Goal: Find specific page/section: Locate a particular part of the current website

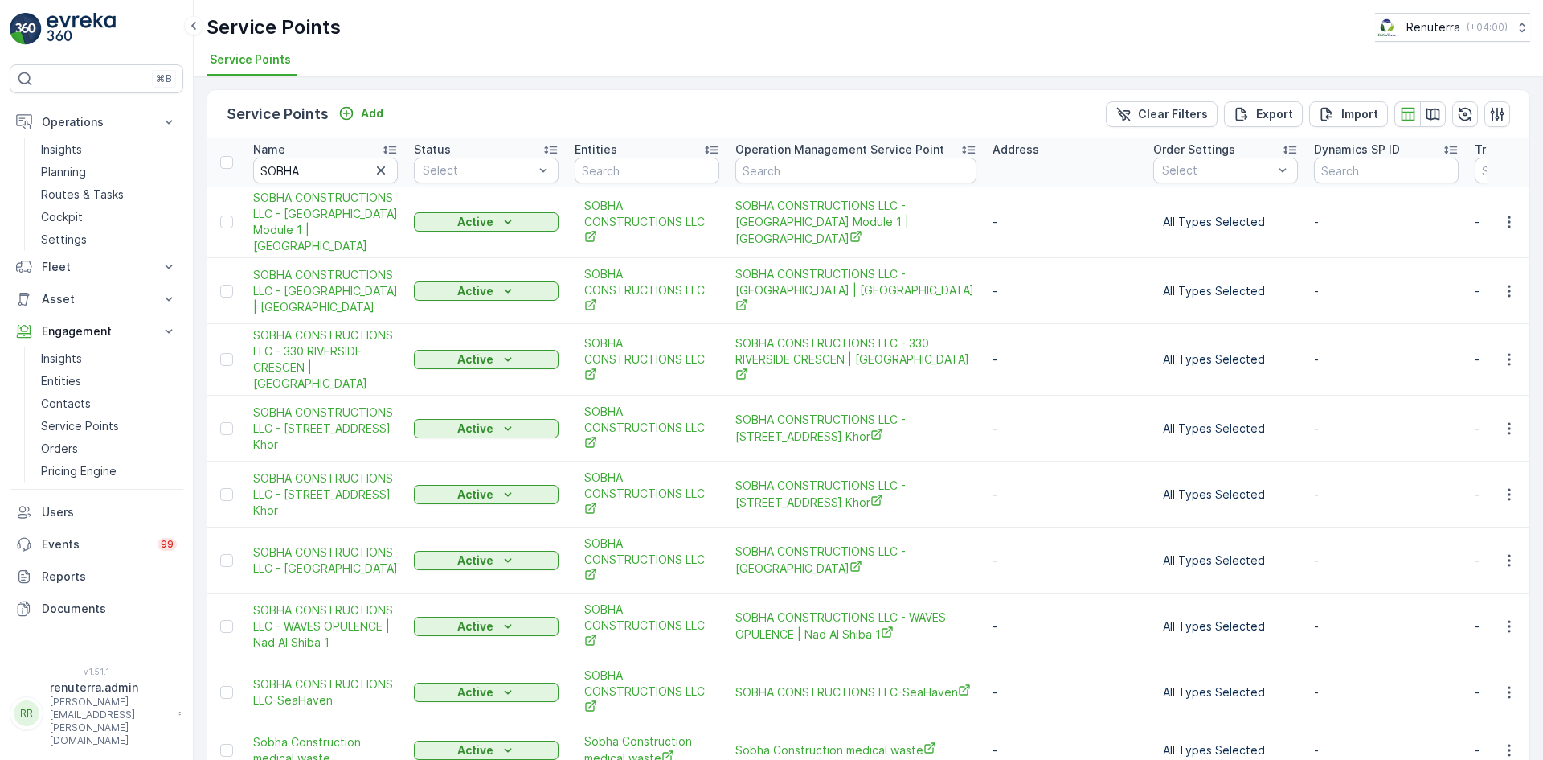
scroll to position [77, 0]
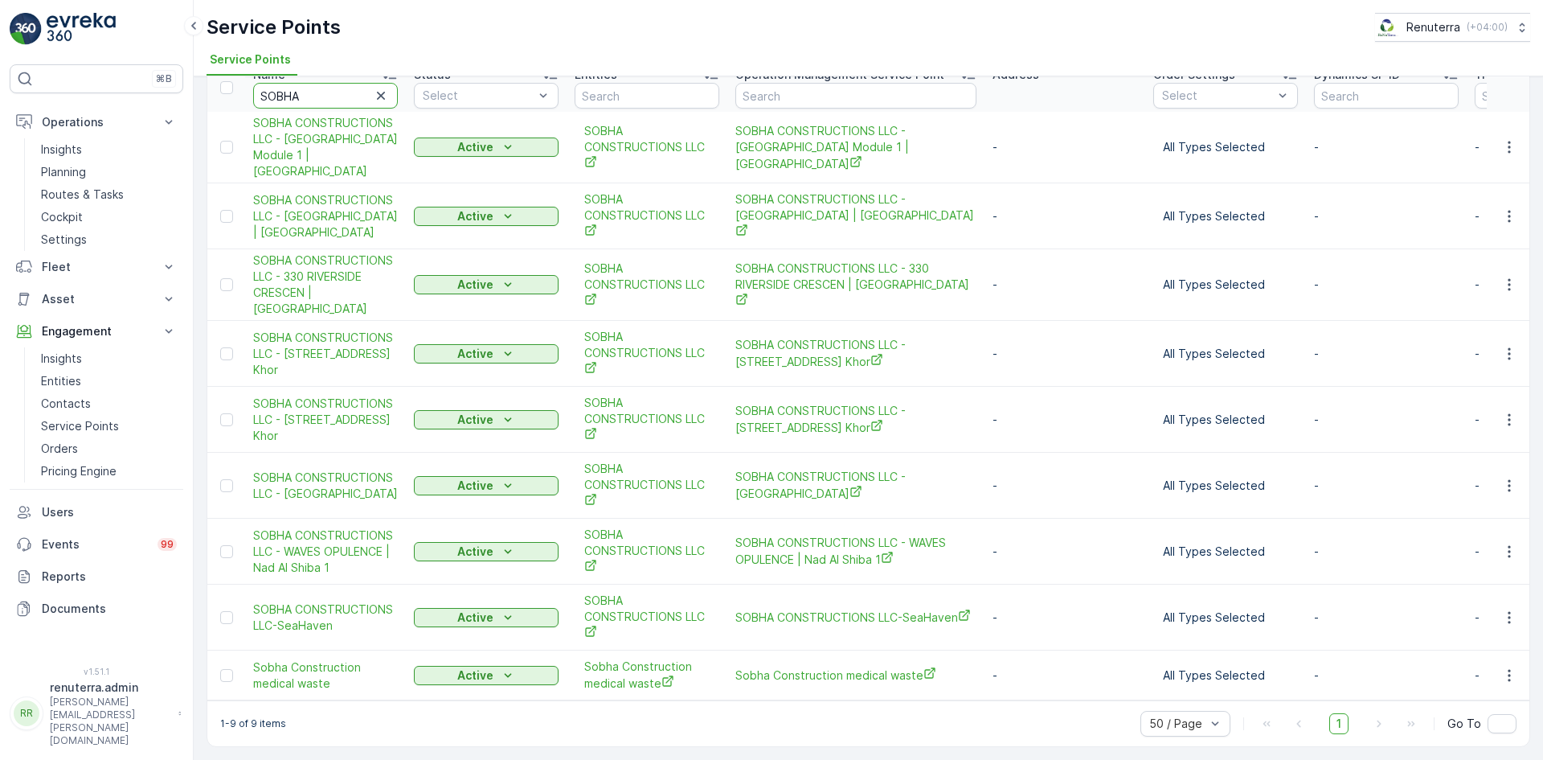
click at [322, 95] on input "SOBHA" at bounding box center [325, 96] width 145 height 26
type input "S"
type input "alzahra"
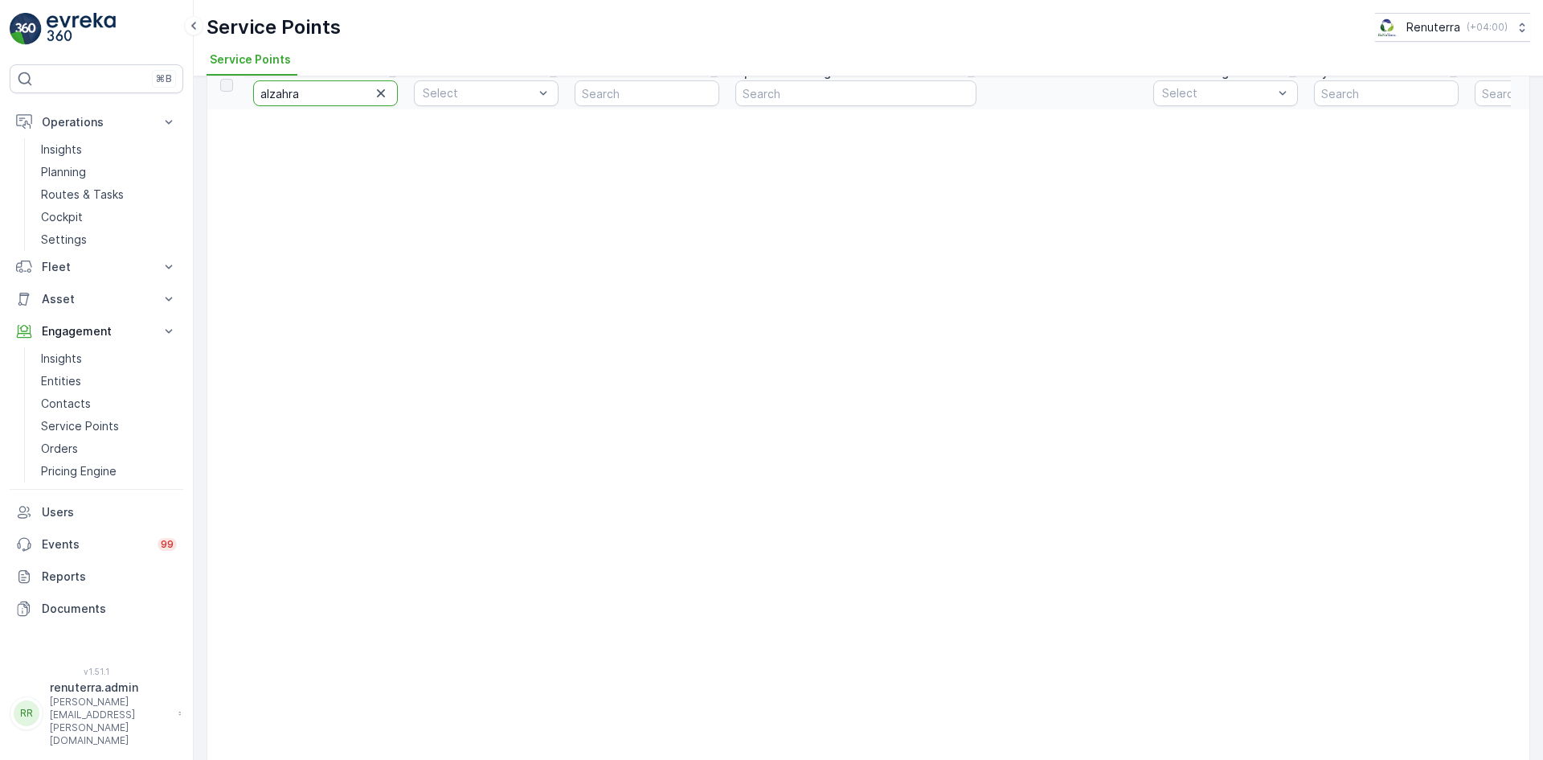
click at [268, 88] on input "alzahra" at bounding box center [325, 93] width 145 height 26
type input "al zahra"
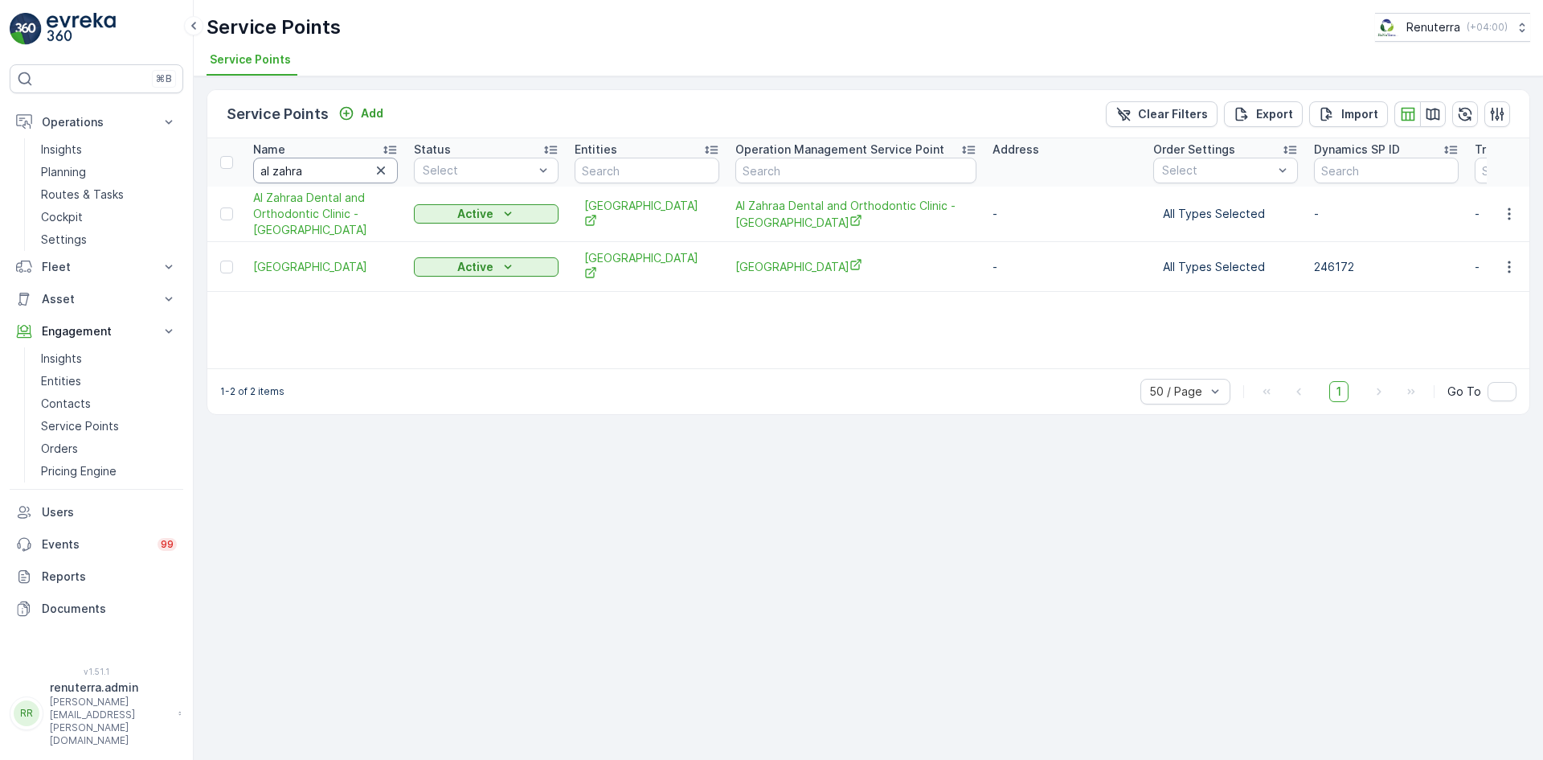
click at [312, 175] on input "al zahra" at bounding box center [325, 171] width 145 height 26
click at [327, 166] on input "al zahra" at bounding box center [325, 171] width 145 height 26
type input "a"
type input "paradise"
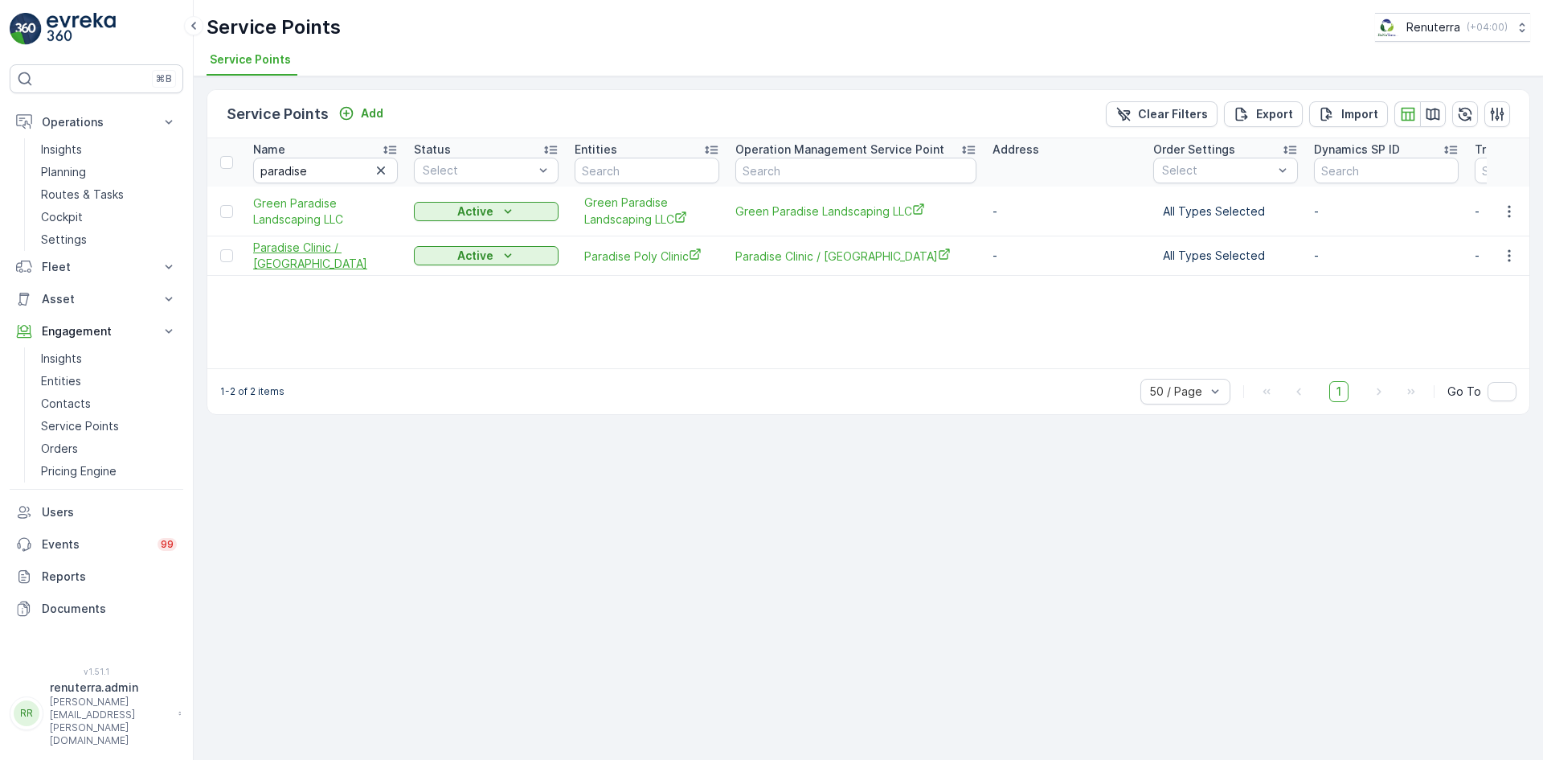
click at [281, 251] on span "Paradise Clinic / [GEOGRAPHIC_DATA]" at bounding box center [325, 256] width 145 height 32
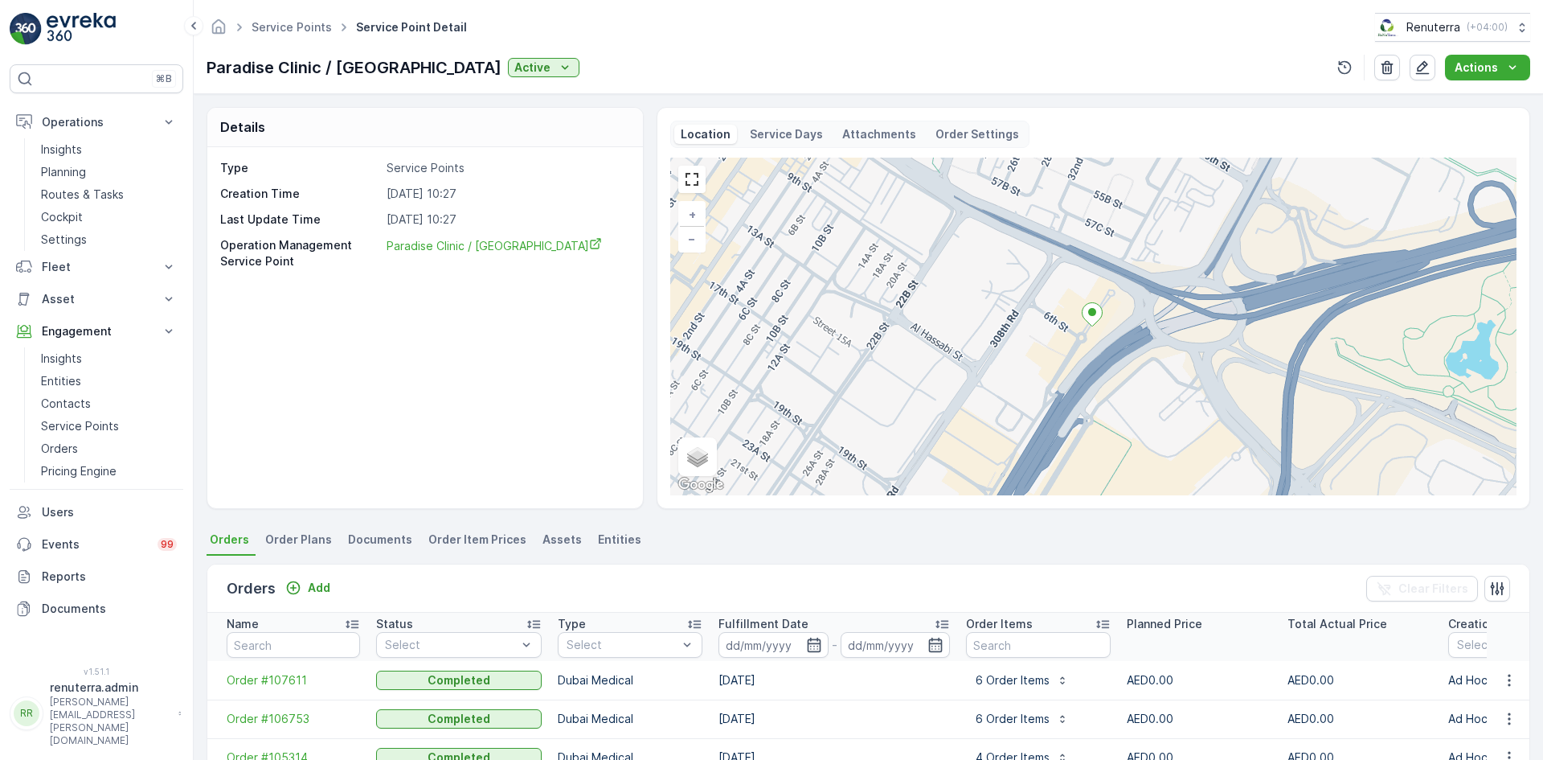
scroll to position [241, 0]
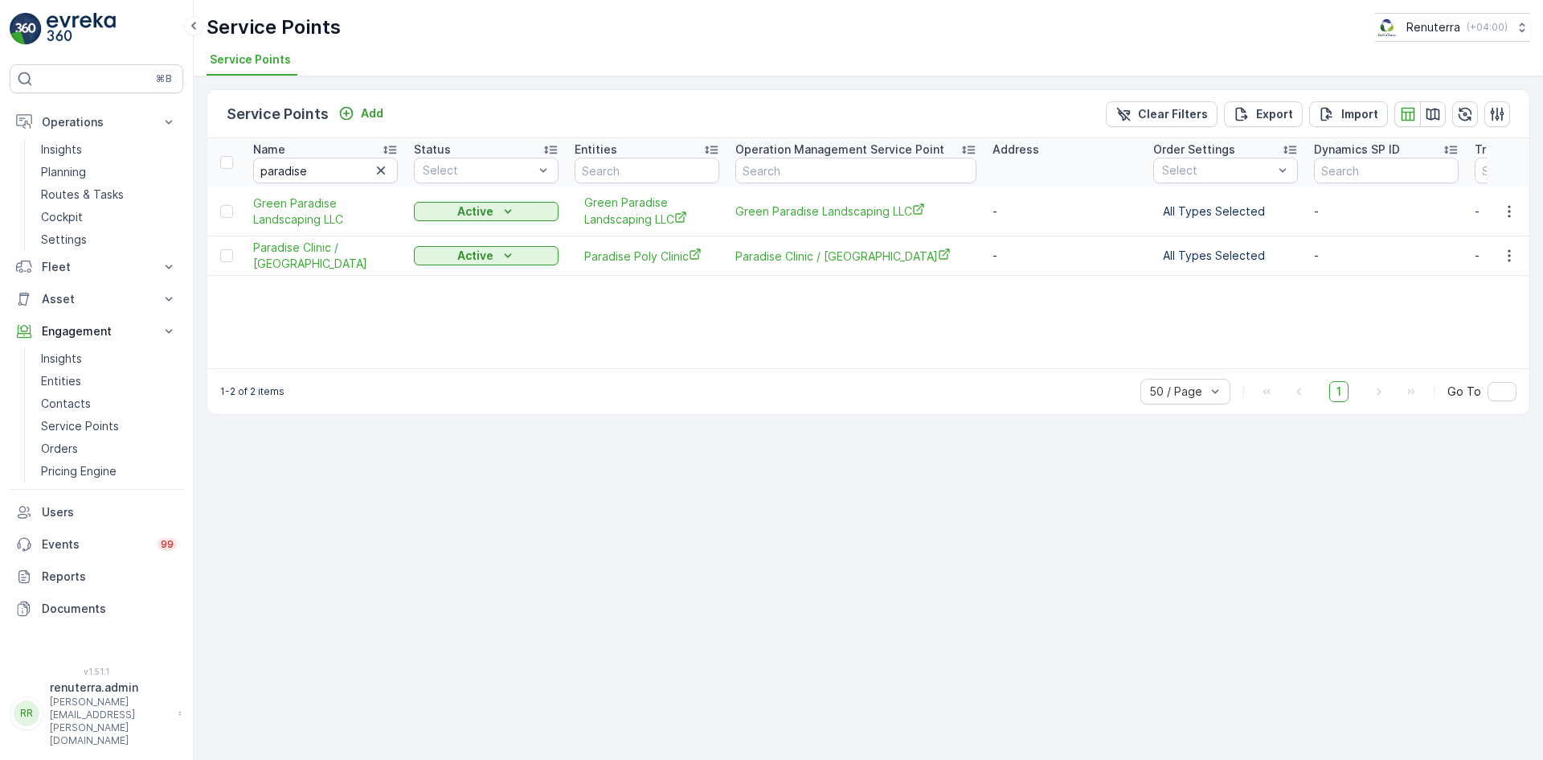
click at [326, 177] on input "paradise" at bounding box center [325, 171] width 145 height 26
type input "p"
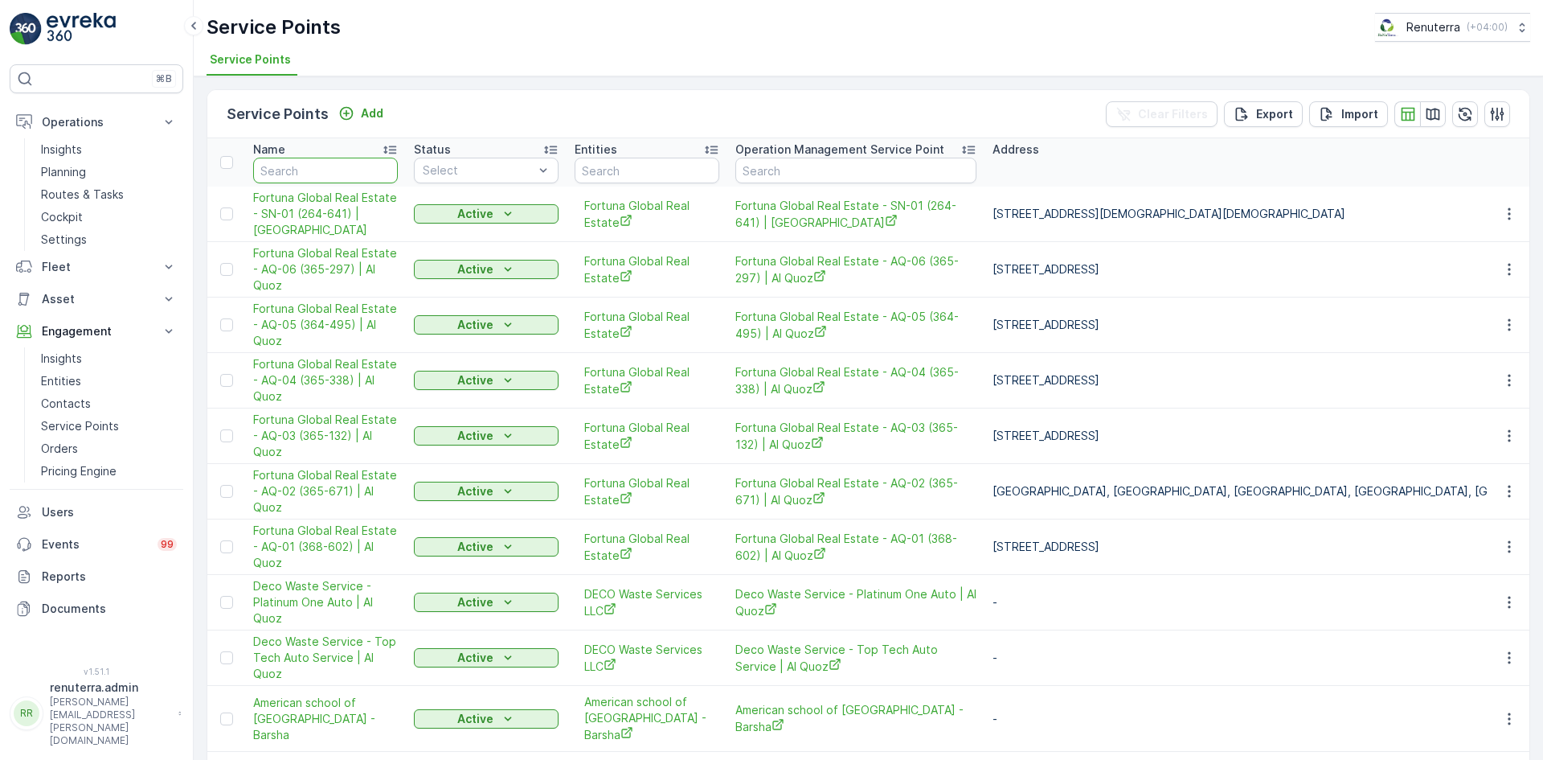
click at [326, 177] on input "text" at bounding box center [325, 171] width 145 height 26
type input "al ha"
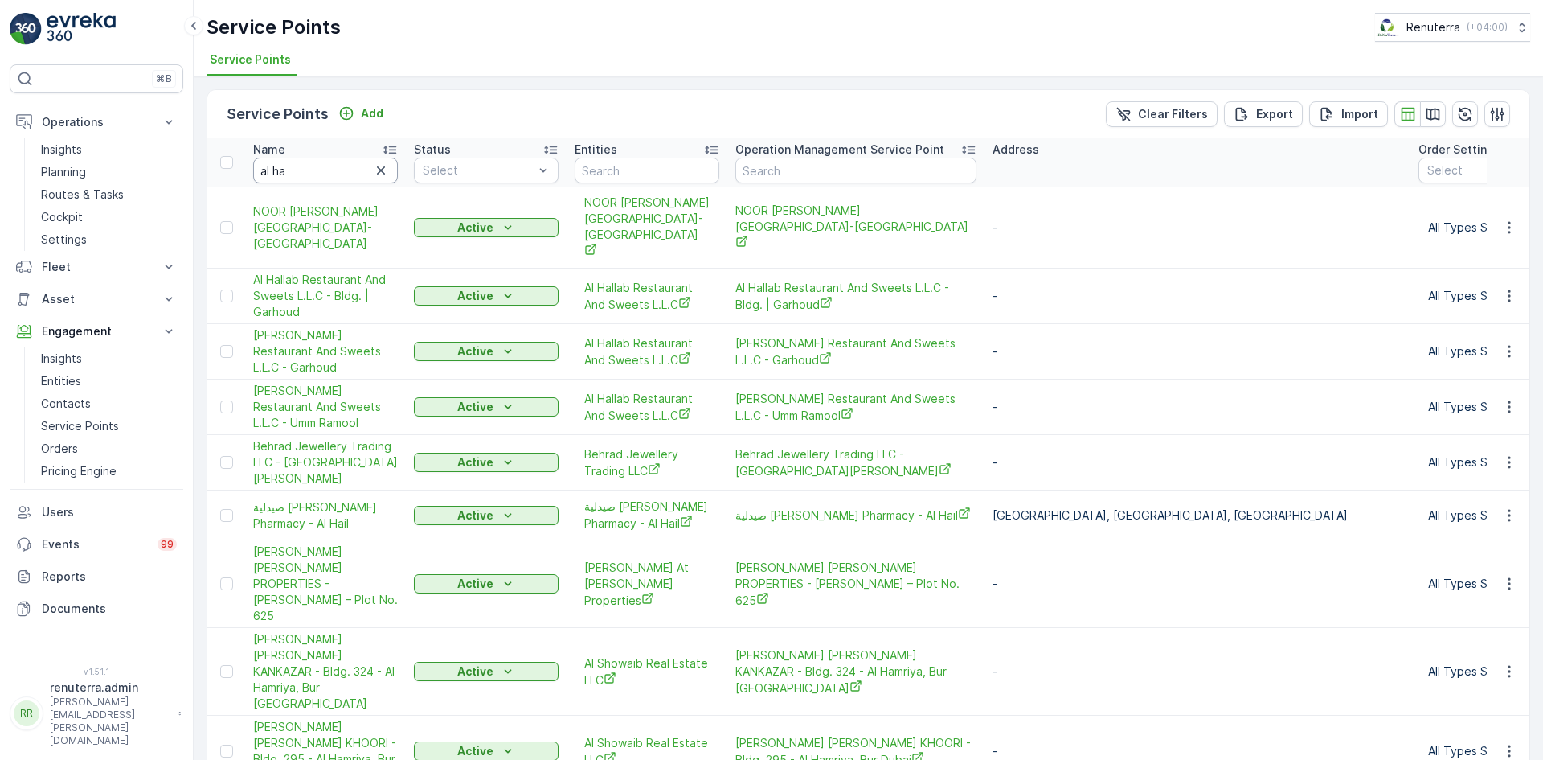
click at [281, 158] on input "al ha" at bounding box center [325, 171] width 145 height 26
click at [295, 167] on input "al ha" at bounding box center [325, 171] width 145 height 26
type input "[PERSON_NAME]"
click at [318, 174] on input "[PERSON_NAME]" at bounding box center [325, 171] width 145 height 26
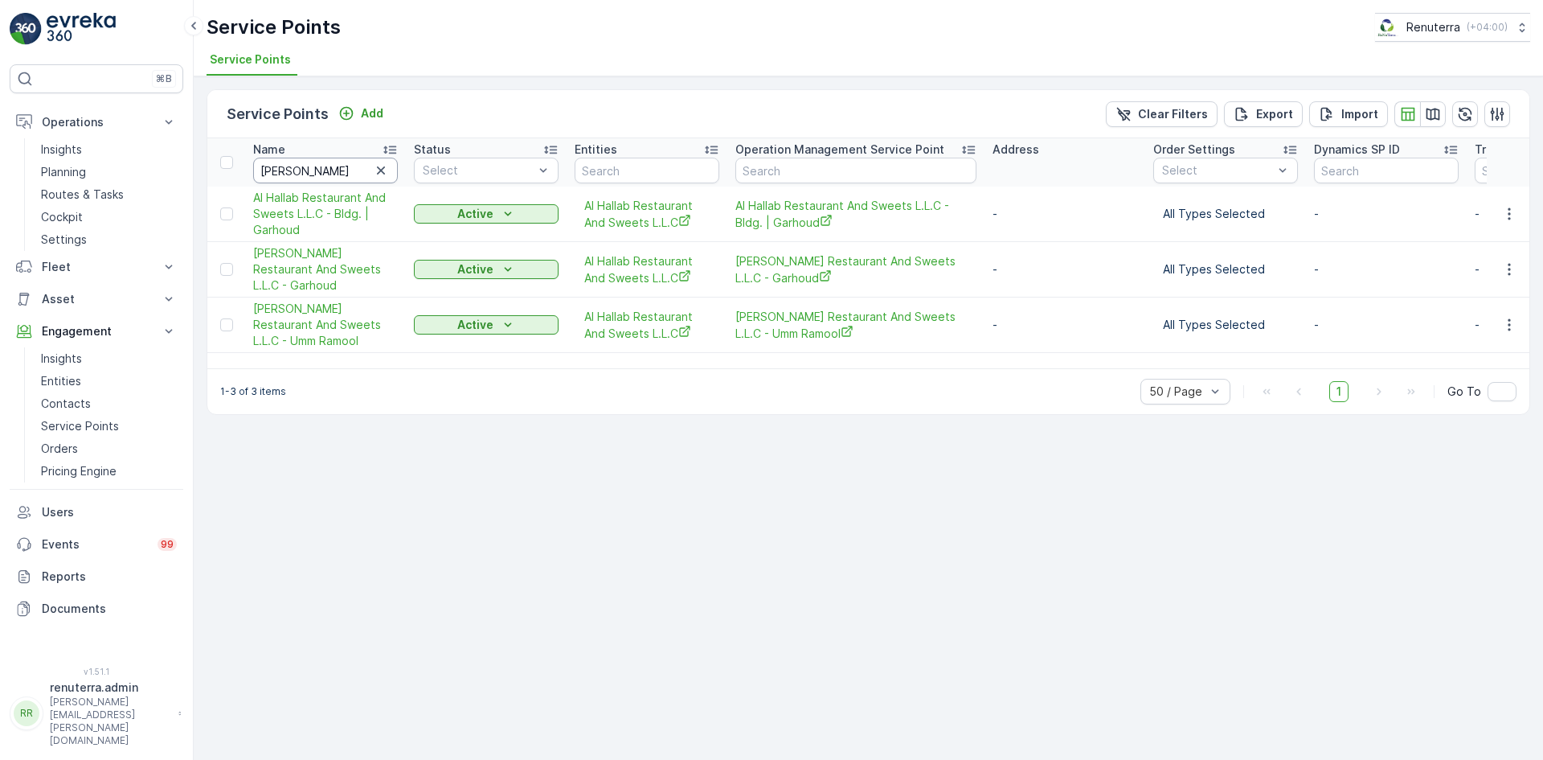
click at [334, 177] on input "[PERSON_NAME]" at bounding box center [325, 171] width 145 height 26
type input "a"
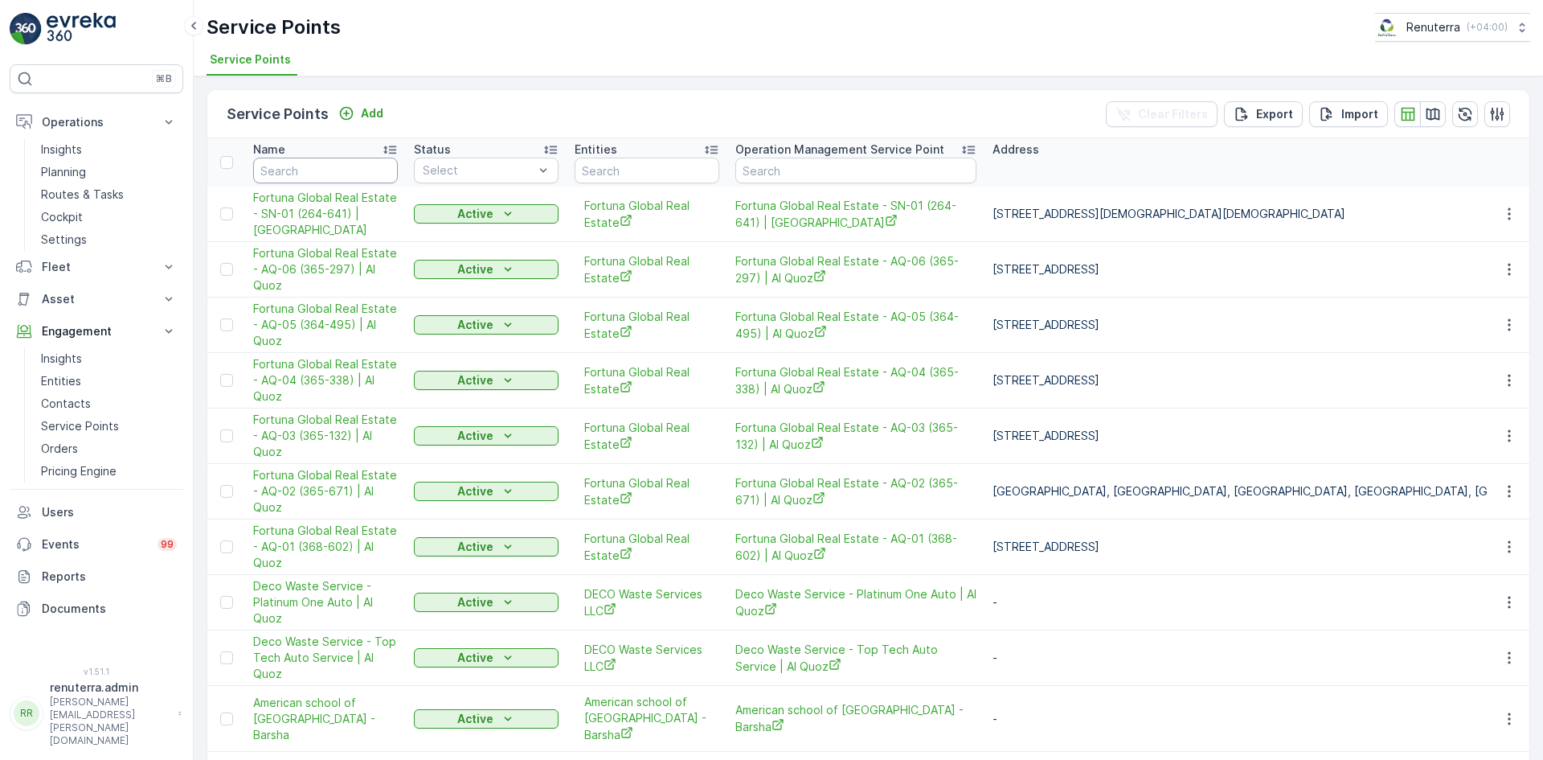
click at [334, 178] on input "text" at bounding box center [325, 171] width 145 height 26
type input "gulf"
